Goal: Information Seeking & Learning: Find specific fact

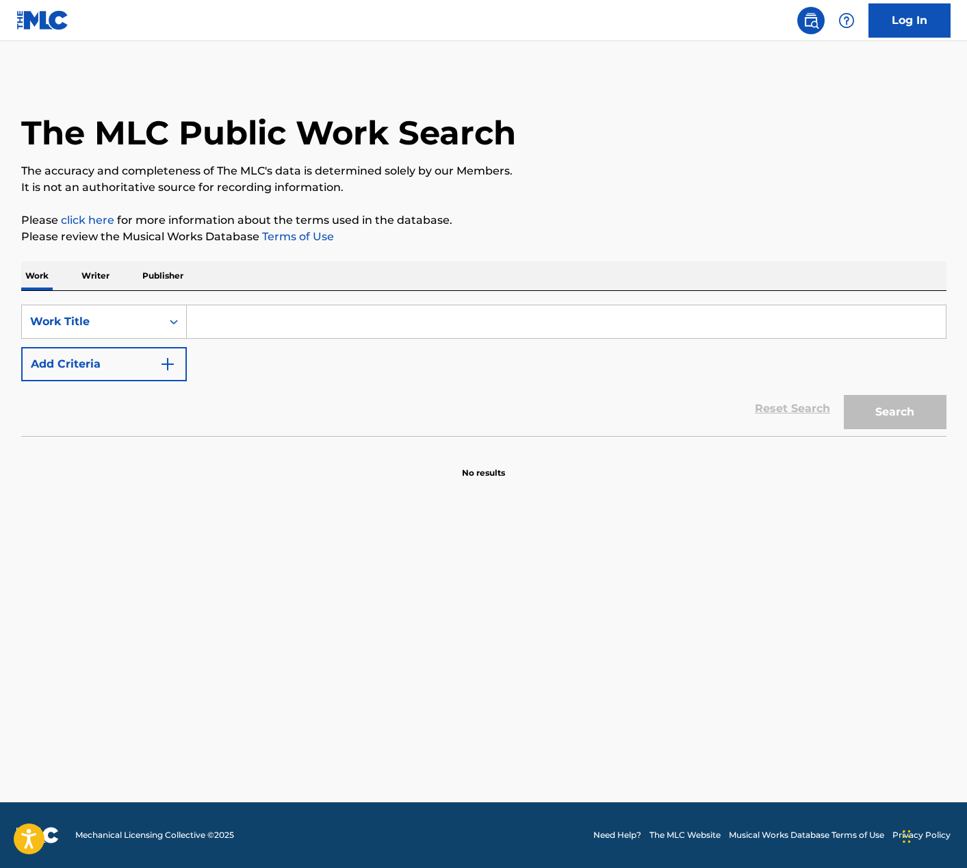
click at [229, 324] on input "Search Form" at bounding box center [566, 321] width 759 height 33
paste input "Coritos De Corazon"
type input "Coritos De Corazon"
click at [869, 418] on button "Search" at bounding box center [895, 412] width 103 height 34
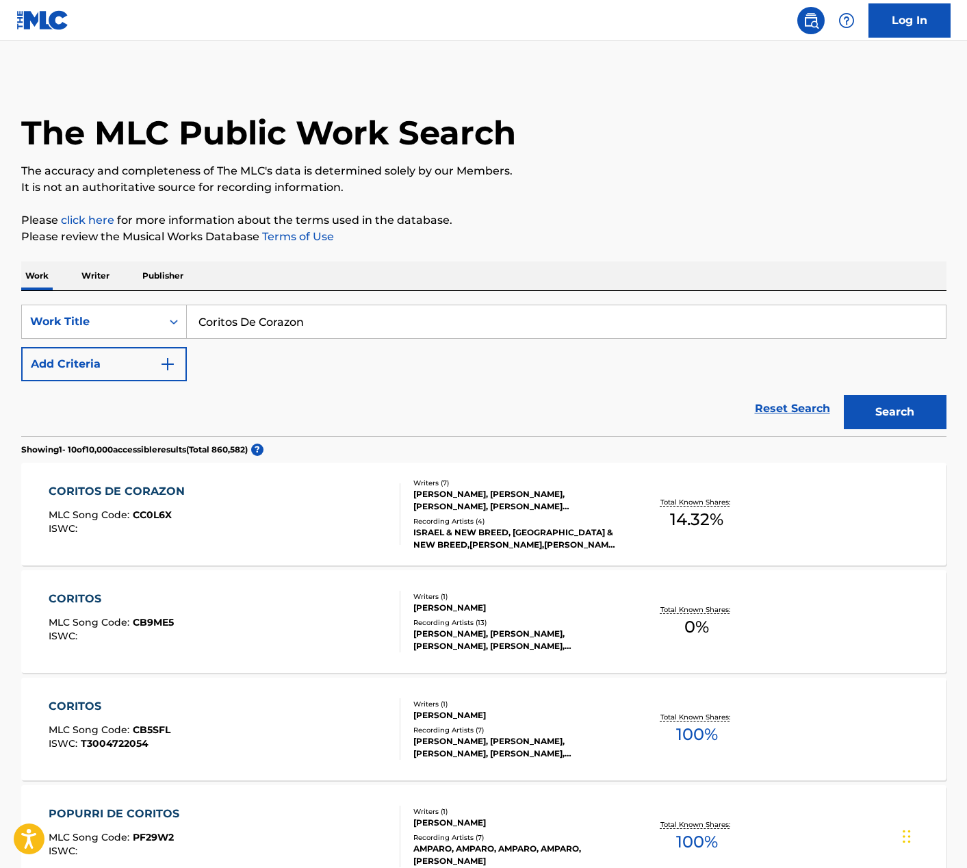
click at [303, 498] on div "CORITOS DE CORAZON MLC Song Code : CC0L6X ISWC :" at bounding box center [225, 514] width 352 height 62
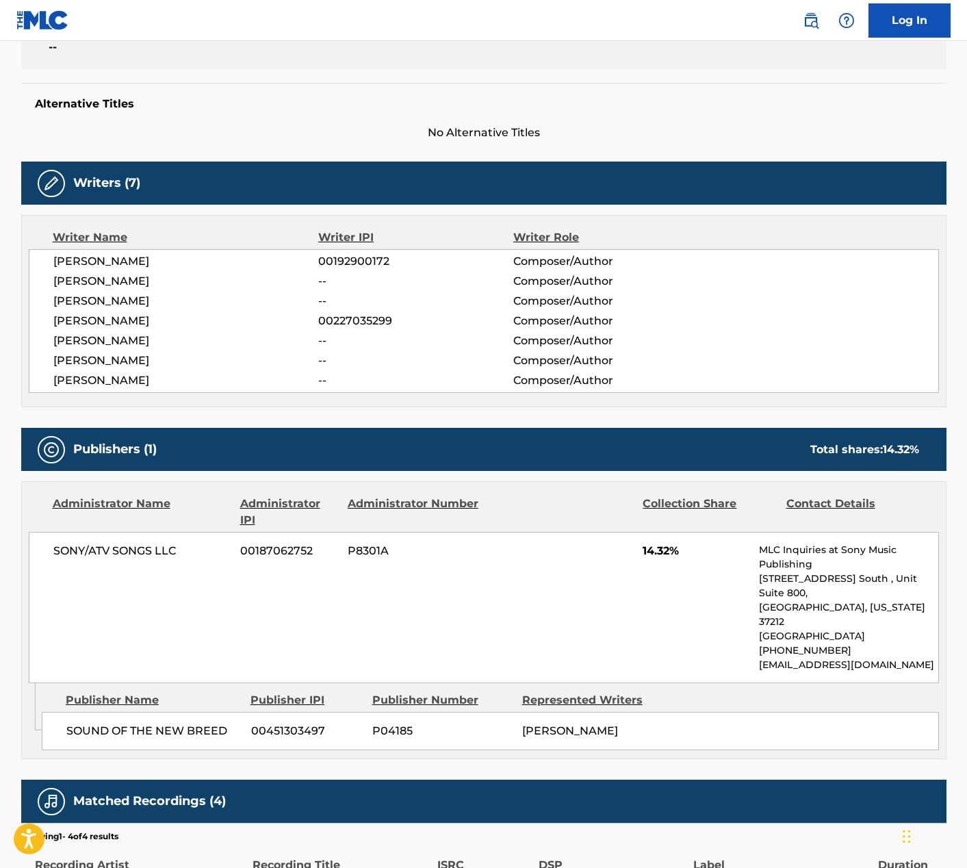
scroll to position [315, 0]
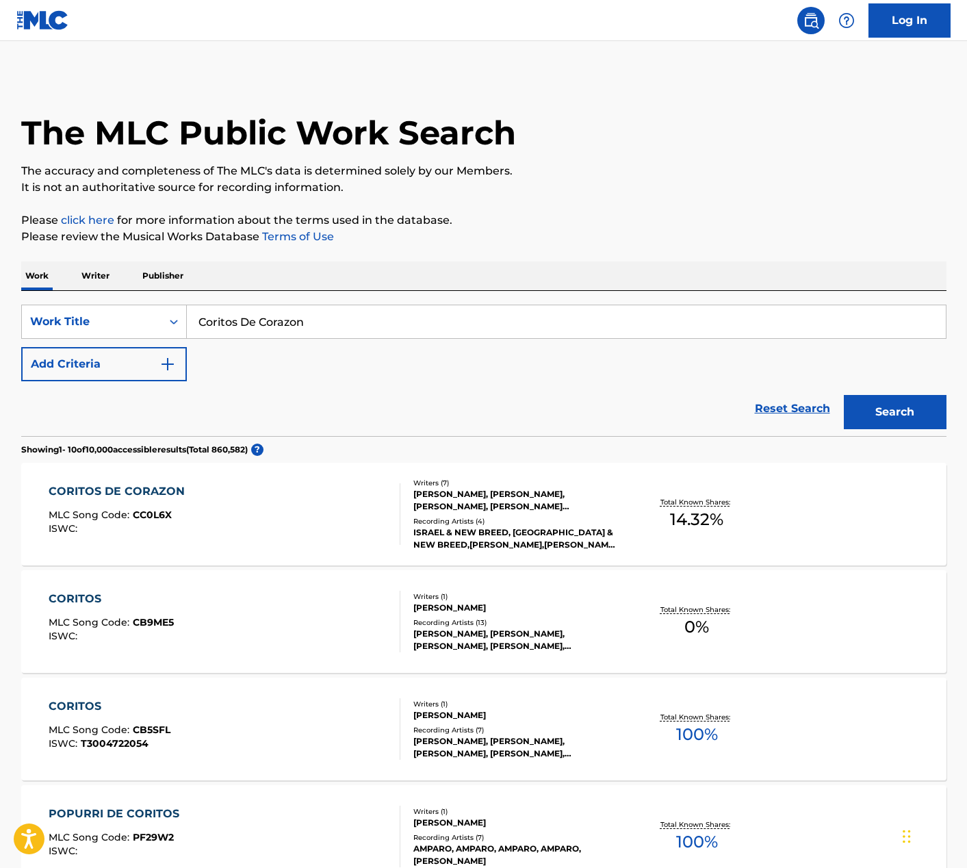
drag, startPoint x: 359, startPoint y: 320, endPoint x: 191, endPoint y: 316, distance: 167.7
click at [191, 316] on input "Coritos De Corazon" at bounding box center [566, 321] width 759 height 33
type input "I Saw the light"
click at [844, 395] on button "Search" at bounding box center [895, 412] width 103 height 34
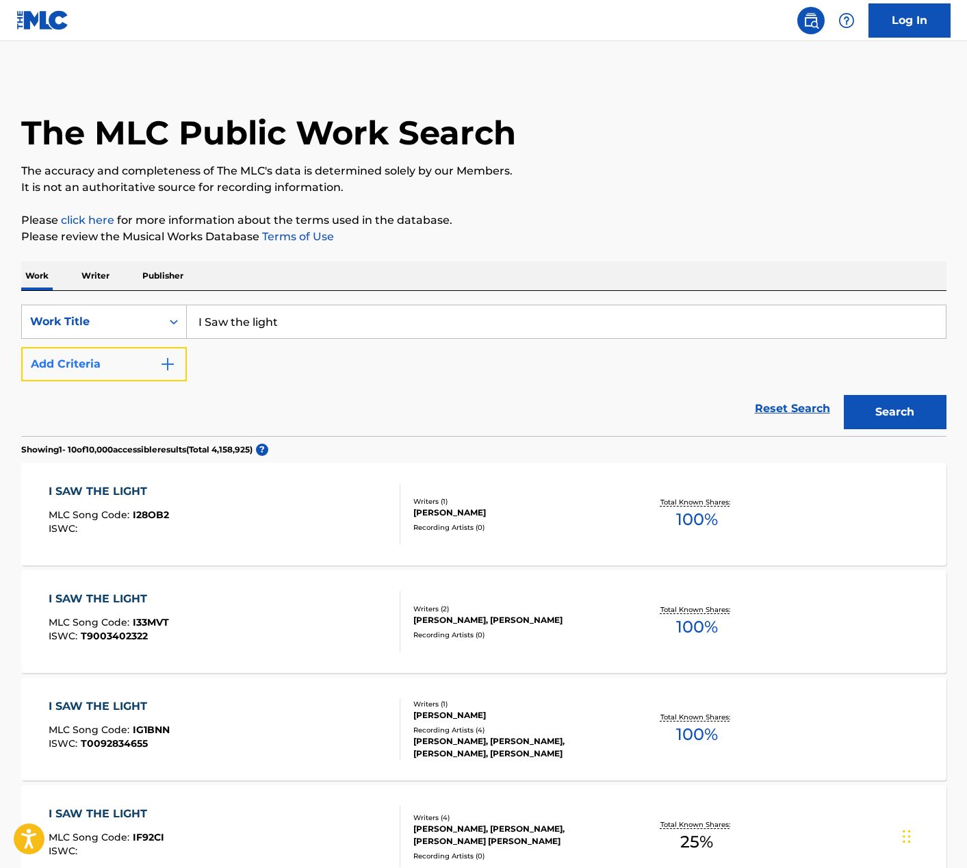
click at [171, 369] on img "Search Form" at bounding box center [168, 364] width 16 height 16
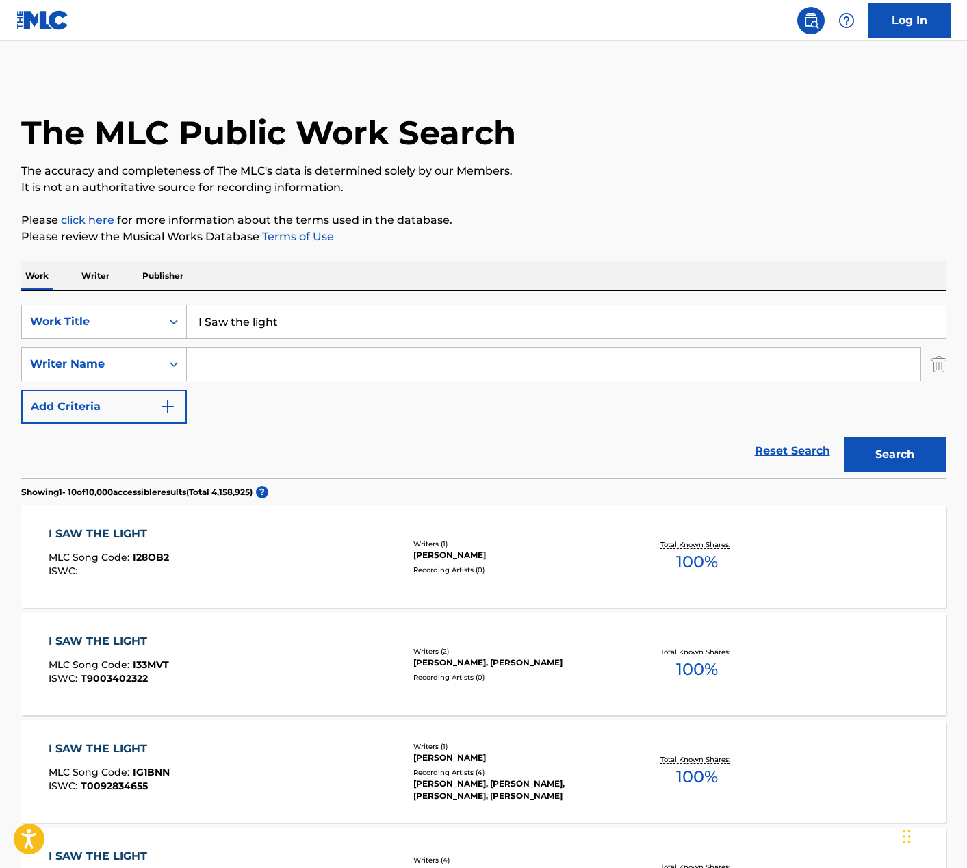
click at [246, 372] on input "Search Form" at bounding box center [554, 364] width 734 height 33
type input "[PERSON_NAME]"
drag, startPoint x: 342, startPoint y: 393, endPoint x: 345, endPoint y: 402, distance: 9.3
click at [343, 394] on div "SearchWithCriteriadb8b5057-1e53-4a9d-91a7-baf569523b7c Work Title I Saw the lig…" at bounding box center [484, 364] width 926 height 119
click at [858, 465] on button "Search" at bounding box center [895, 454] width 103 height 34
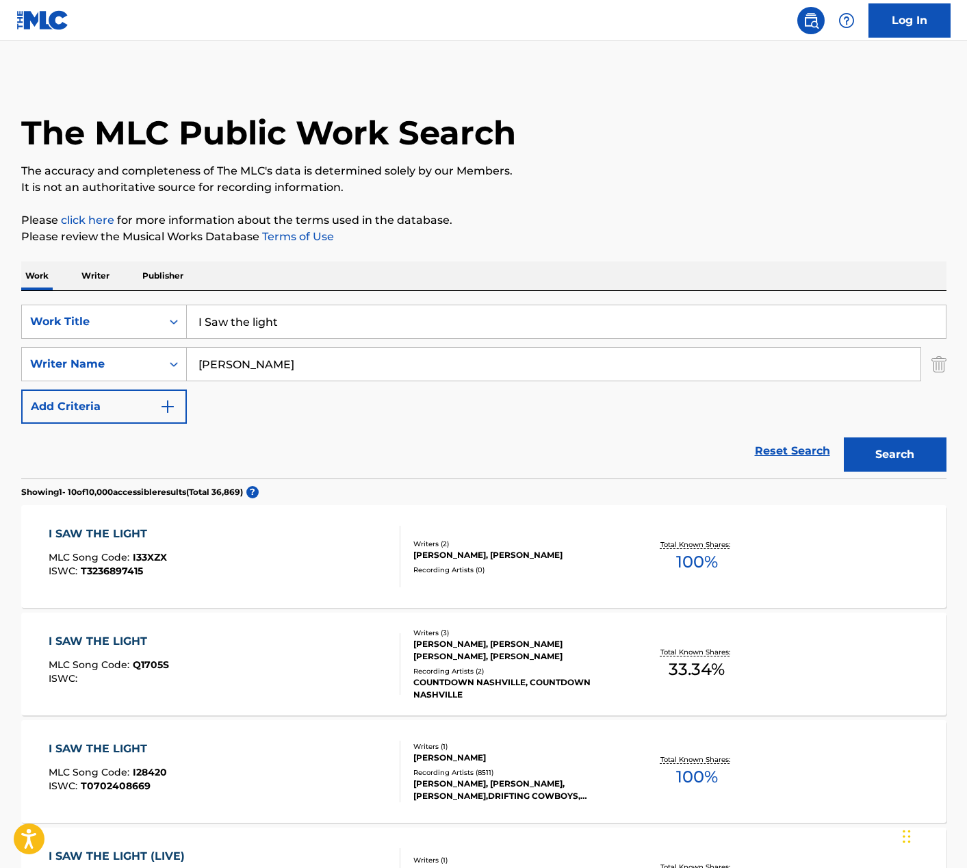
click at [269, 574] on div "I SAW THE LIGHT MLC Song Code : I33XZX ISWC : T3236897415" at bounding box center [225, 557] width 352 height 62
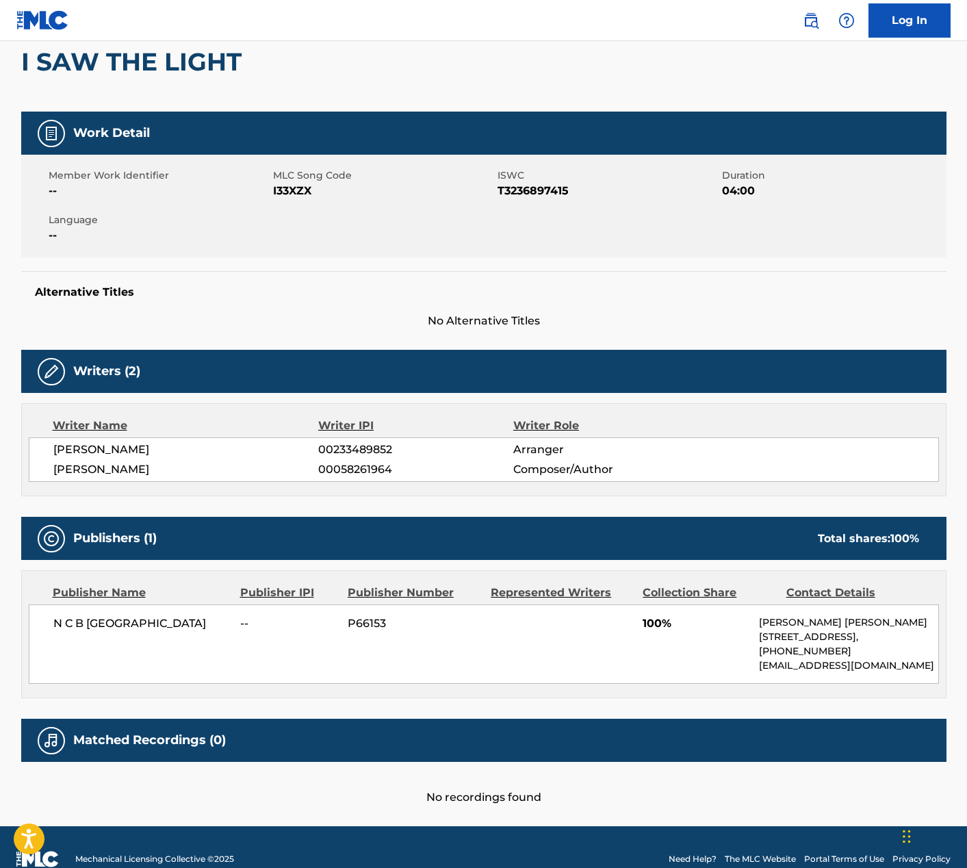
scroll to position [156, 0]
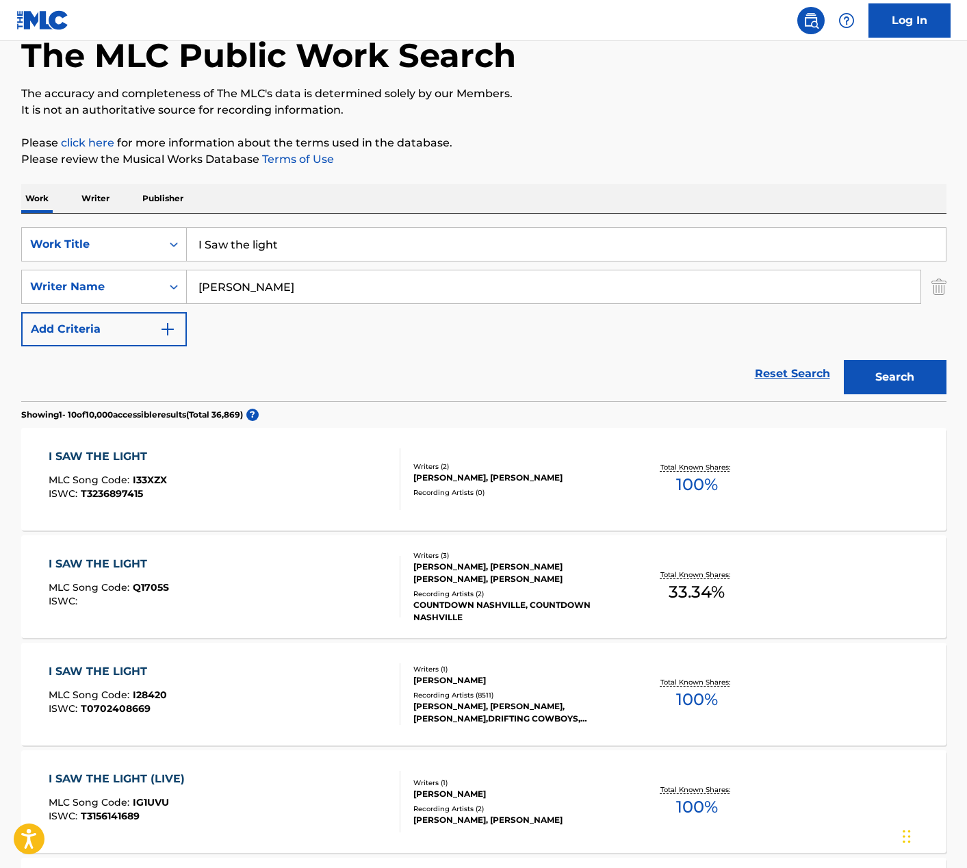
scroll to position [101, 0]
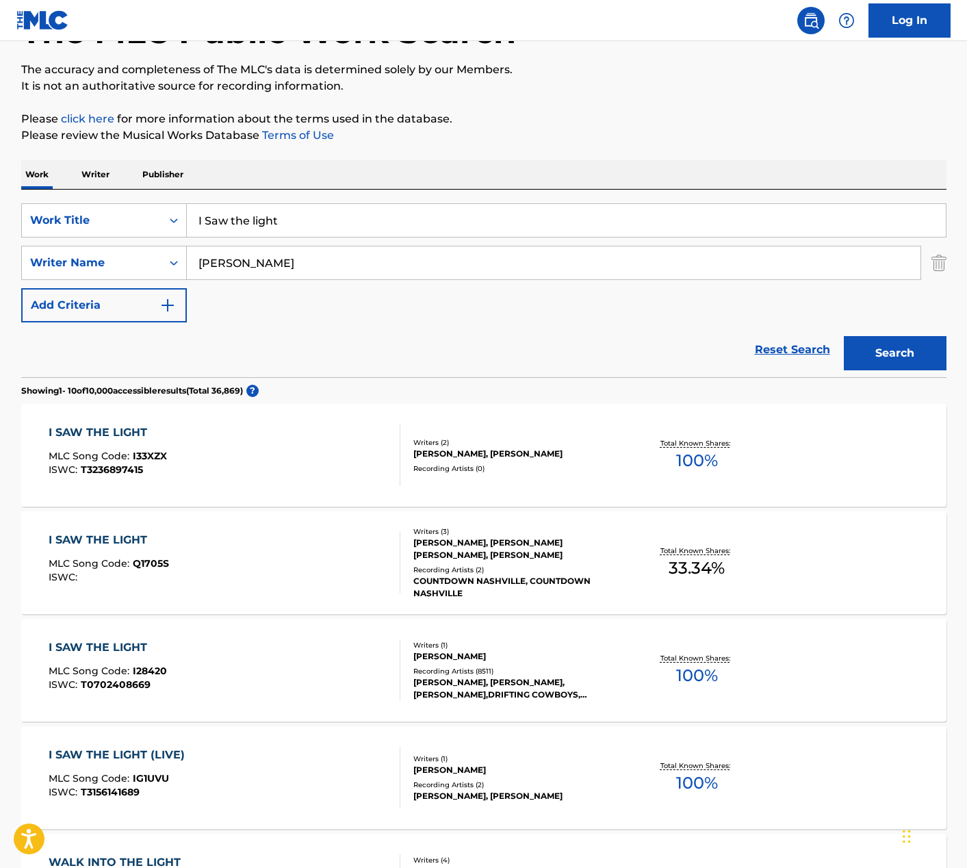
click at [350, 674] on div "I SAW THE LIGHT MLC Song Code : I28420 ISWC : T0702408669" at bounding box center [225, 670] width 352 height 62
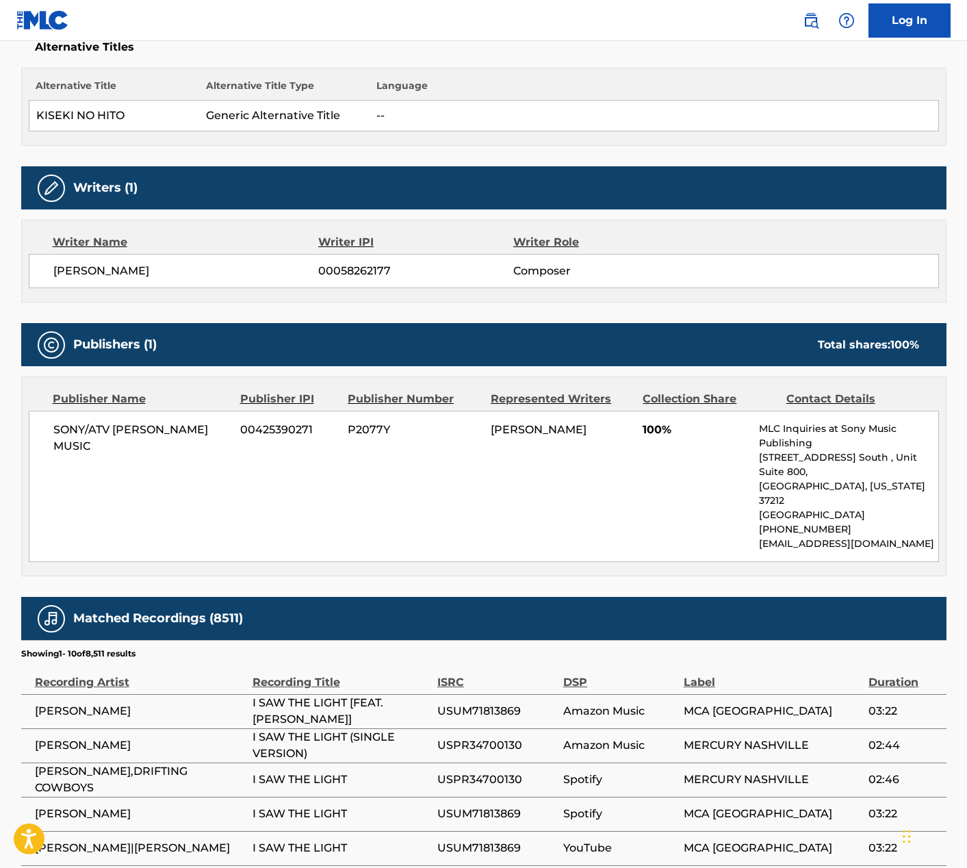
scroll to position [383, 0]
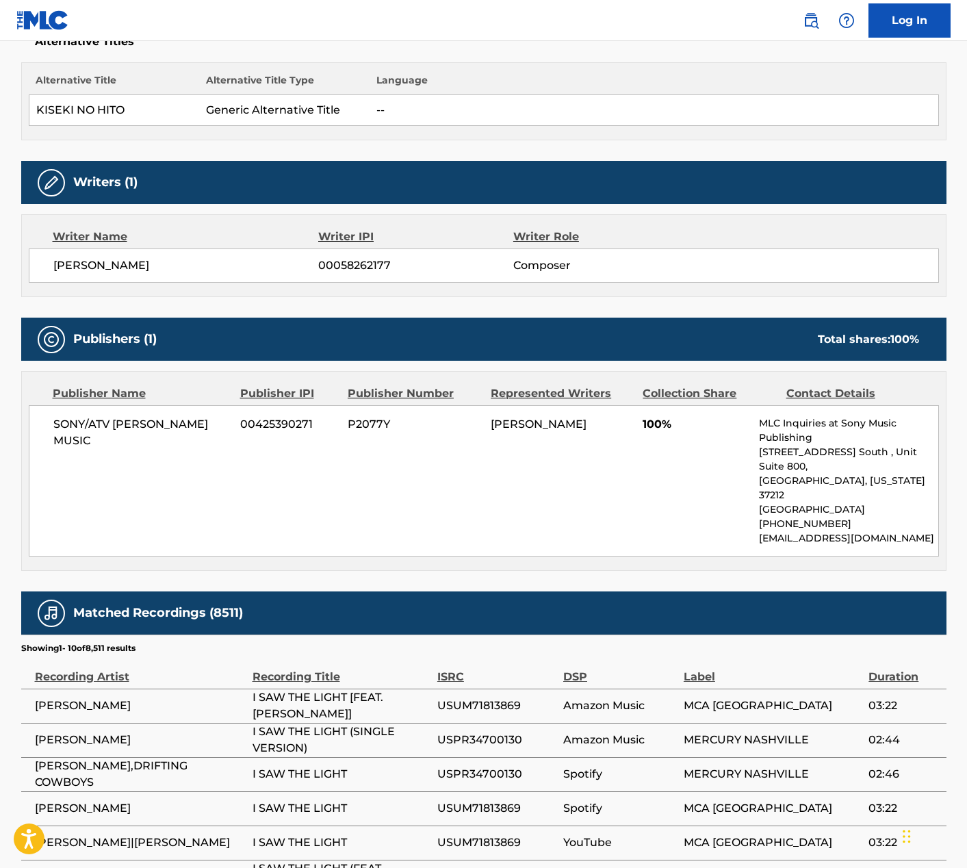
scroll to position [101, 0]
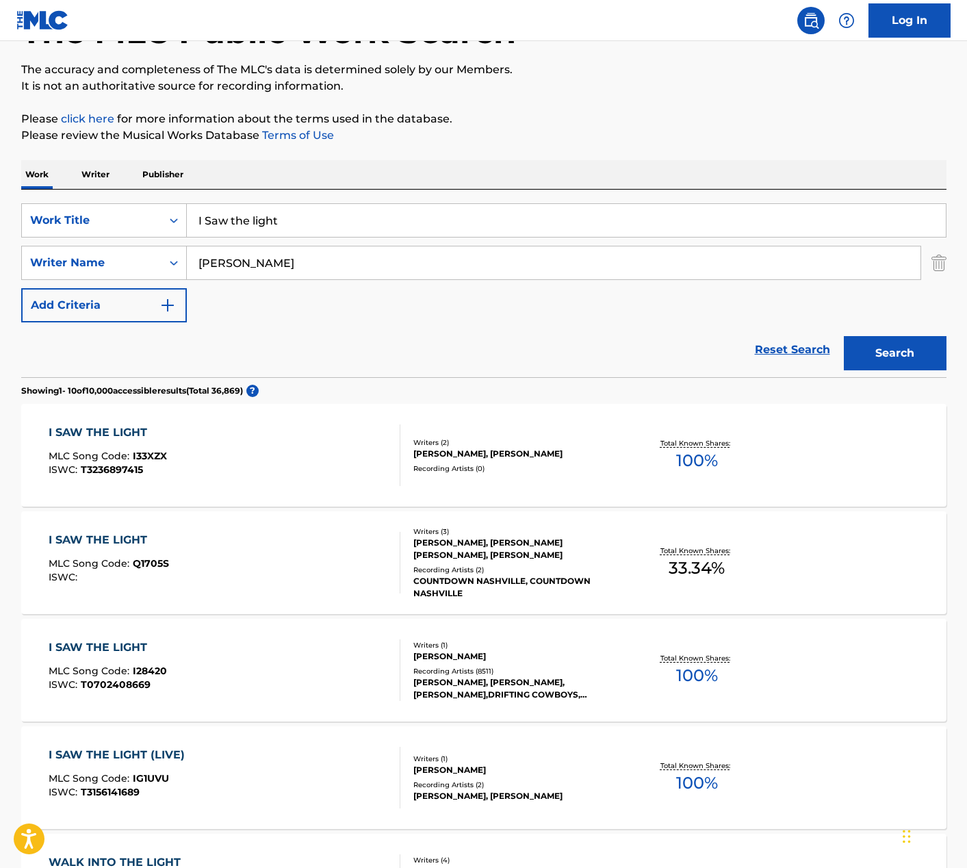
drag, startPoint x: 309, startPoint y: 217, endPoint x: 193, endPoint y: 212, distance: 115.8
click at [193, 212] on input "I Saw the light" at bounding box center [566, 220] width 759 height 33
type input "will the circle be unbroken"
drag, startPoint x: 255, startPoint y: 268, endPoint x: 167, endPoint y: 257, distance: 89.0
click at [167, 257] on div "SearchWithCriteria004b558d-2ad6-4962-8ccd-02d8eb027d6f Writer Name [PERSON_NAME]" at bounding box center [484, 263] width 926 height 34
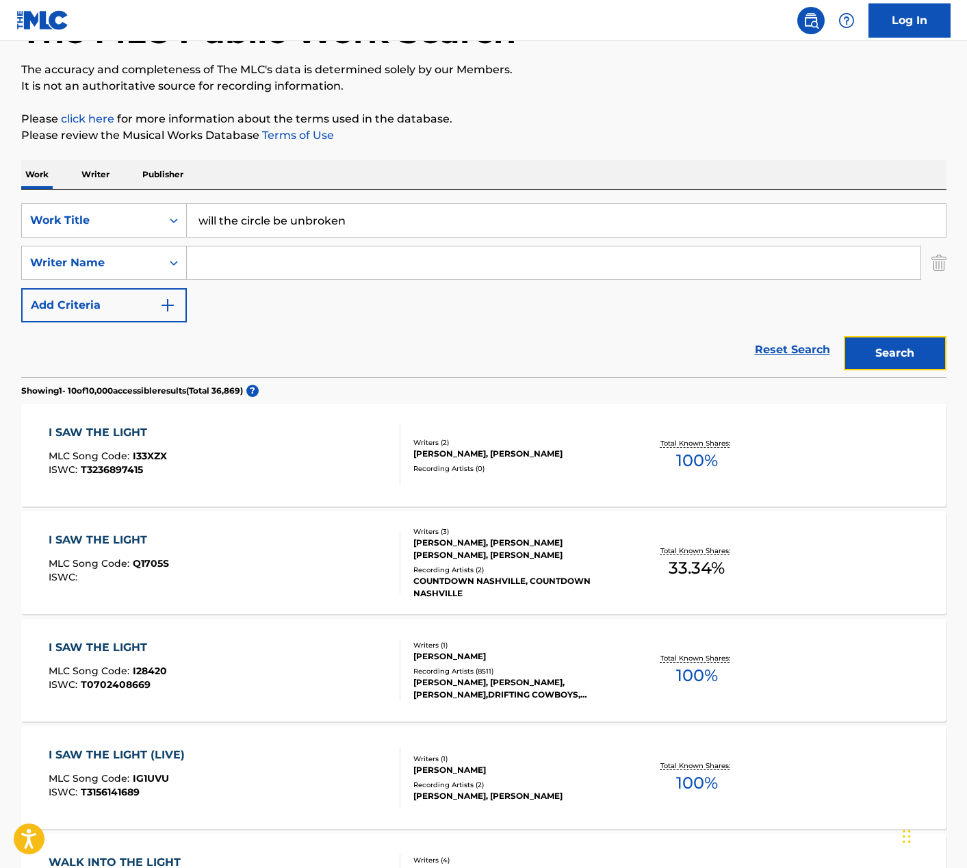
drag, startPoint x: 918, startPoint y: 348, endPoint x: 909, endPoint y: 349, distance: 9.0
click at [918, 348] on button "Search" at bounding box center [895, 353] width 103 height 34
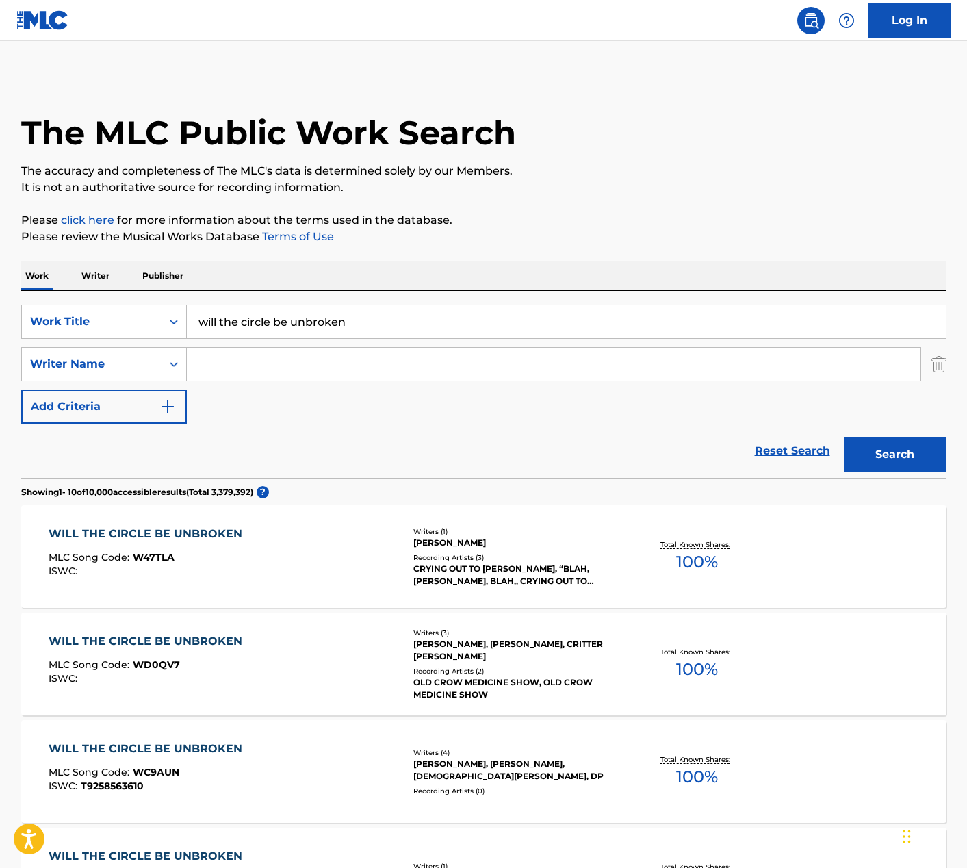
click at [279, 372] on input "Search Form" at bounding box center [554, 364] width 734 height 33
type input "[PERSON_NAME]"
click at [844, 437] on button "Search" at bounding box center [895, 454] width 103 height 34
